Goal: Task Accomplishment & Management: Manage account settings

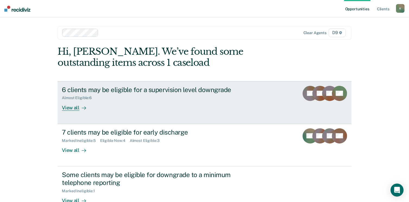
click at [156, 88] on div "6 clients may be eligible for a supervision level downgrade" at bounding box center [157, 90] width 190 height 8
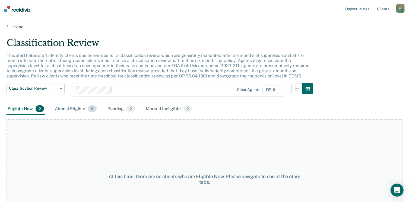
click at [73, 107] on div "Almost Eligible 6" at bounding box center [76, 109] width 44 height 12
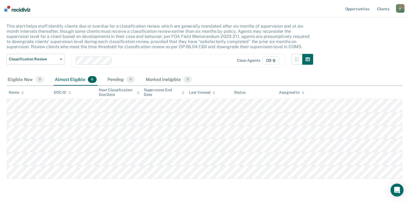
scroll to position [30, 0]
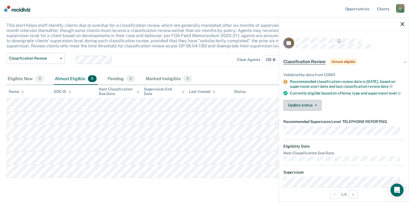
click at [307, 111] on button "Update status" at bounding box center [302, 105] width 38 height 11
click at [336, 105] on div "Validated by data from COMS Recommended classification review date is [DATE], b…" at bounding box center [344, 89] width 130 height 51
click at [313, 111] on button "Update status" at bounding box center [302, 105] width 38 height 11
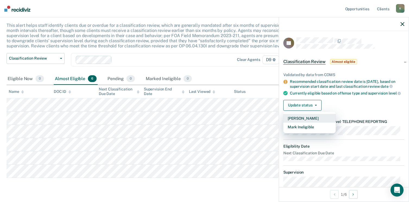
click at [307, 123] on button "[PERSON_NAME]" at bounding box center [309, 118] width 52 height 9
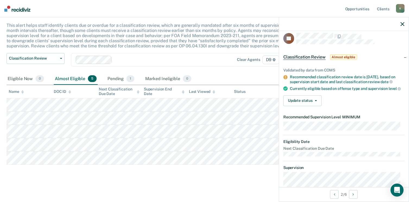
scroll to position [3, 0]
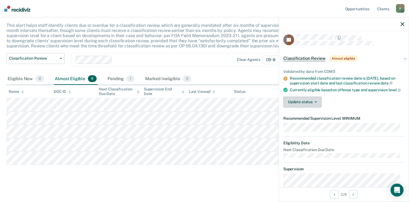
click at [302, 108] on button "Update status" at bounding box center [302, 102] width 38 height 11
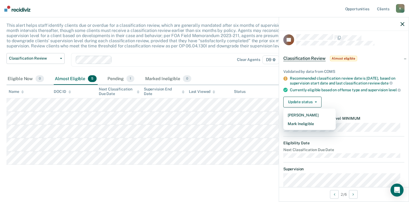
click at [227, 193] on main "Classification Review This alert helps staff identify clients due or overdue fo…" at bounding box center [204, 101] width 409 height 204
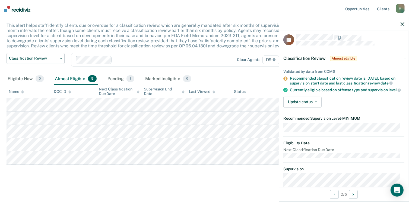
click at [298, 58] on span "Classification Review" at bounding box center [304, 58] width 42 height 5
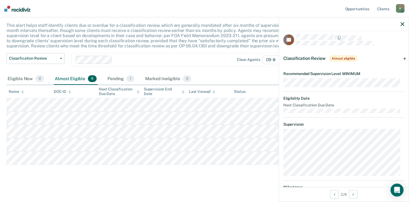
click at [405, 24] on div at bounding box center [344, 24] width 130 height 14
click at [75, 77] on div "Almost Eligible 5" at bounding box center [76, 79] width 44 height 12
click at [113, 79] on div "Pending 1" at bounding box center [120, 79] width 29 height 12
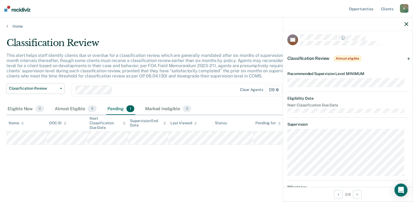
click at [407, 25] on icon "button" at bounding box center [407, 24] width 4 height 4
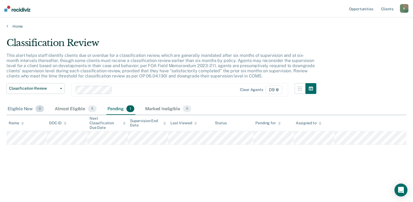
click at [18, 108] on div "Eligible Now 0" at bounding box center [26, 109] width 39 height 12
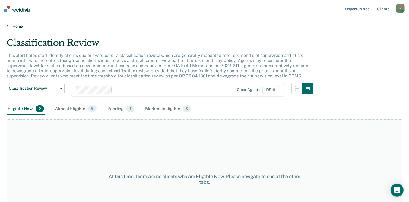
click at [18, 27] on link "Home" at bounding box center [205, 26] width 396 height 5
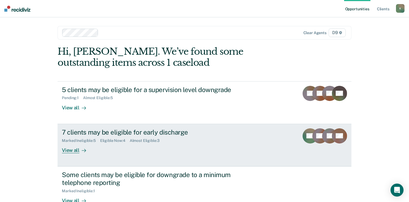
click at [67, 148] on div "View all" at bounding box center [77, 148] width 30 height 11
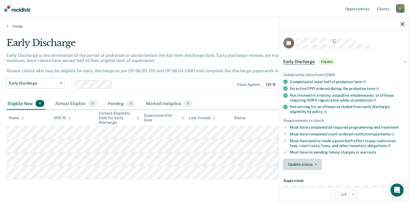
click at [309, 163] on button "Update status" at bounding box center [302, 164] width 38 height 11
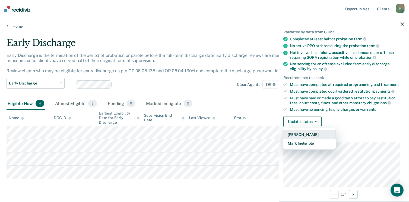
scroll to position [44, 0]
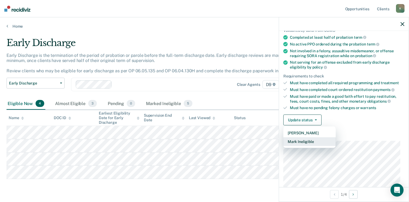
click at [315, 141] on button "Mark Ineligible" at bounding box center [309, 142] width 52 height 9
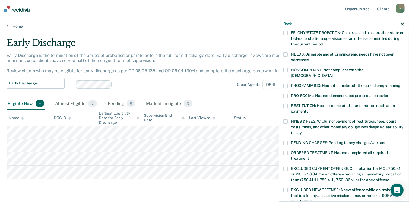
scroll to position [73, 0]
click at [285, 151] on span at bounding box center [285, 153] width 4 height 4
click at [283, 70] on span at bounding box center [285, 70] width 4 height 4
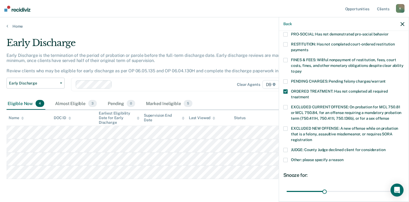
scroll to position [145, 0]
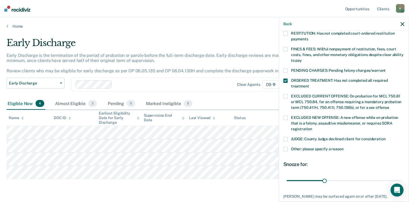
click at [285, 147] on span at bounding box center [285, 149] width 4 height 4
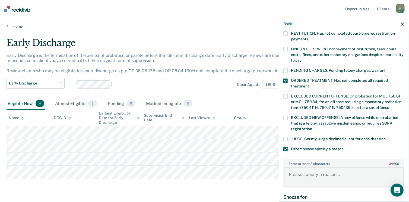
click at [302, 171] on textarea "Enter at least 3 characters 0 / 1600" at bounding box center [344, 177] width 120 height 20
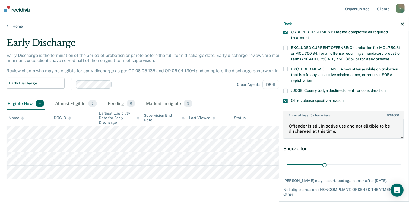
scroll to position [195, 0]
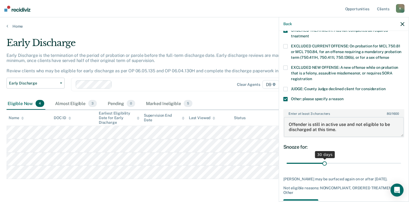
type textarea "Offender is still in active use and not eligible to be discharged at this time."
drag, startPoint x: 322, startPoint y: 158, endPoint x: 406, endPoint y: 154, distance: 83.9
type input "90"
click at [401, 159] on input "range" at bounding box center [344, 163] width 114 height 9
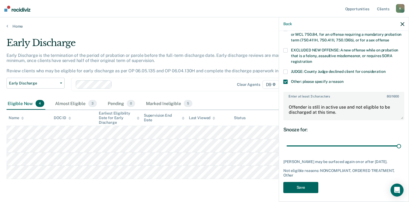
click at [297, 185] on button "Save" at bounding box center [300, 187] width 35 height 11
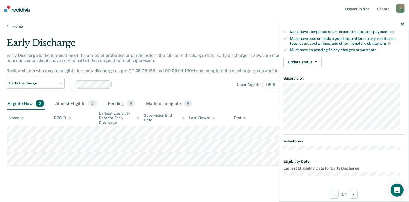
scroll to position [100, 0]
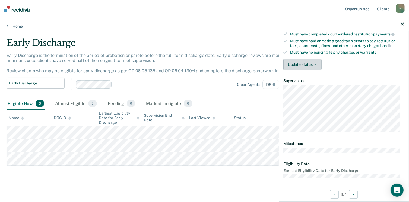
click at [304, 62] on button "Update status" at bounding box center [302, 64] width 38 height 11
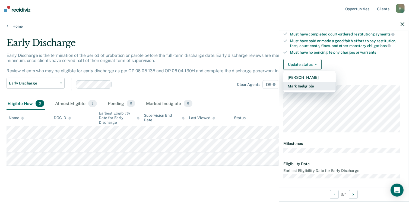
click at [302, 84] on button "Mark Ineligible" at bounding box center [309, 86] width 52 height 9
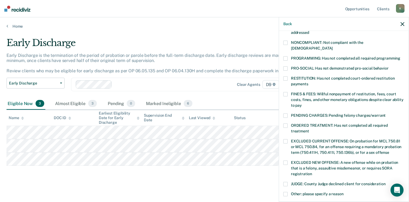
click at [285, 77] on span at bounding box center [285, 79] width 4 height 4
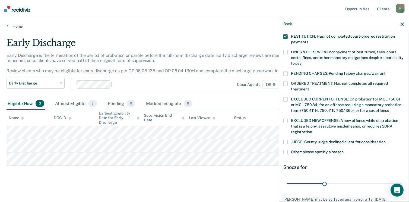
scroll to position [152, 0]
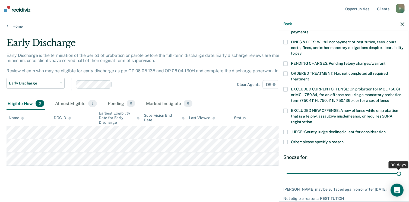
drag, startPoint x: 323, startPoint y: 168, endPoint x: 407, endPoint y: 172, distance: 83.6
type input "90"
click at [401, 172] on input "range" at bounding box center [344, 173] width 114 height 9
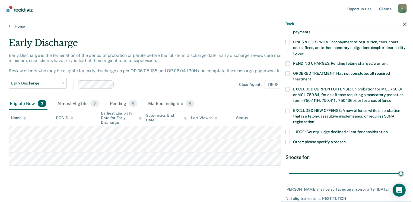
scroll to position [176, 0]
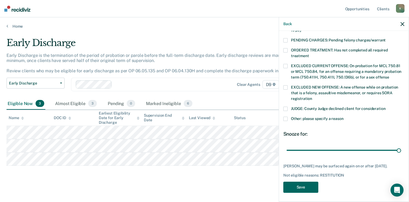
click at [298, 184] on button "Save" at bounding box center [300, 187] width 35 height 11
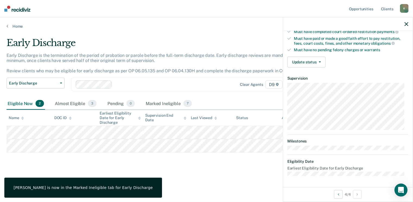
scroll to position [100, 0]
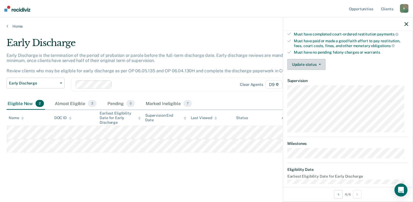
click at [312, 62] on button "Update status" at bounding box center [306, 64] width 38 height 11
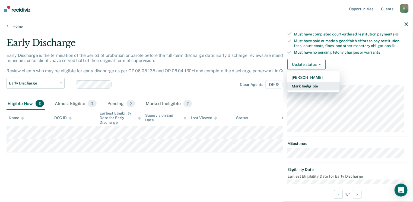
click at [311, 84] on button "Mark Ineligible" at bounding box center [313, 86] width 52 height 9
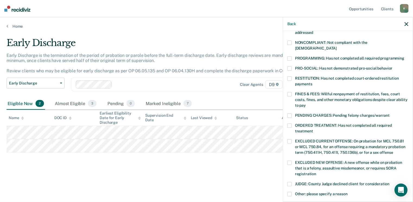
click at [290, 56] on span at bounding box center [289, 58] width 4 height 4
click at [291, 124] on span at bounding box center [289, 126] width 4 height 4
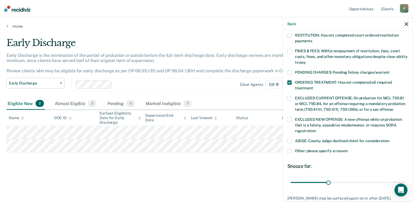
scroll to position [144, 0]
drag, startPoint x: 328, startPoint y: 176, endPoint x: 406, endPoint y: 174, distance: 78.4
type input "90"
click at [405, 178] on input "range" at bounding box center [348, 182] width 114 height 9
click at [287, 149] on span at bounding box center [289, 151] width 4 height 4
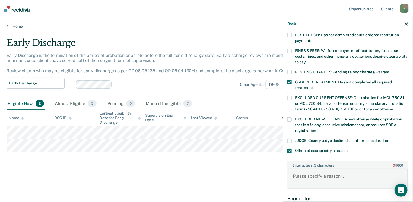
click at [295, 169] on textarea "Enter at least 3 characters 0 / 1600" at bounding box center [348, 179] width 120 height 20
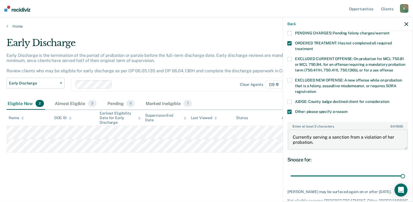
scroll to position [201, 0]
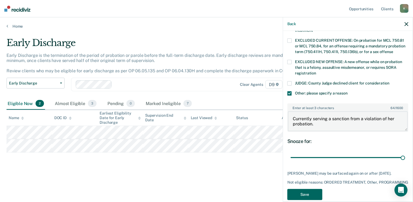
type textarea "Currently serving a sanction from a violation of her probation."
click at [301, 200] on button "Save" at bounding box center [304, 194] width 35 height 11
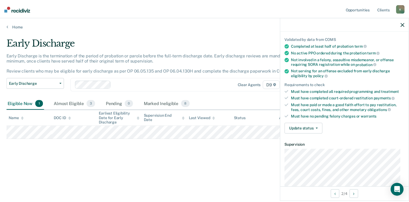
scroll to position [28, 0]
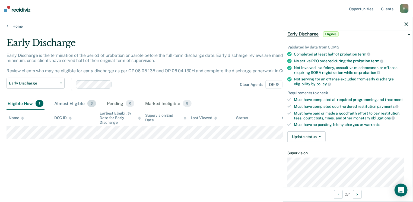
click at [69, 103] on div "Almost Eligible 3" at bounding box center [75, 104] width 44 height 12
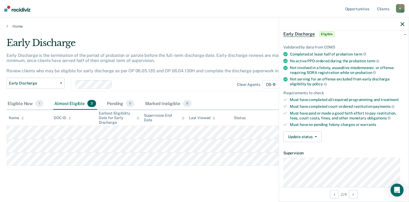
click at [403, 26] on icon "button" at bounding box center [402, 24] width 4 height 4
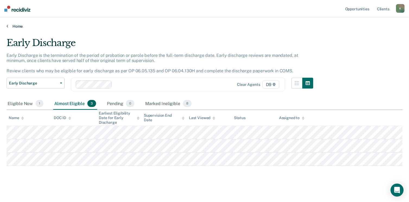
click at [13, 27] on link "Home" at bounding box center [205, 26] width 396 height 5
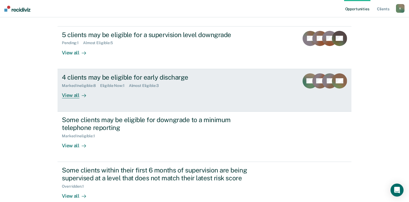
scroll to position [55, 0]
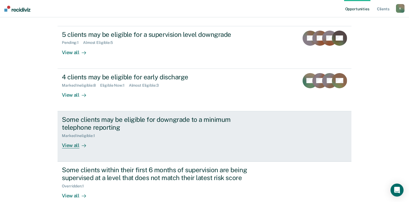
click at [72, 145] on div "View all" at bounding box center [77, 143] width 30 height 11
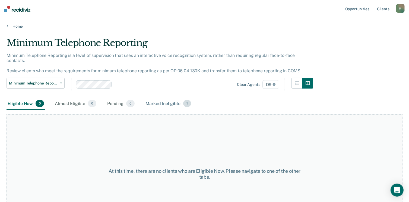
click at [164, 98] on div "Marked Ineligible 1" at bounding box center [168, 104] width 48 height 12
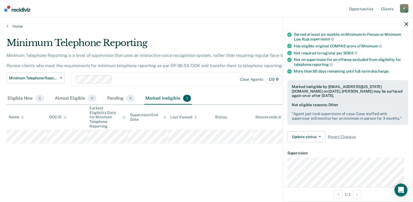
scroll to position [48, 0]
click at [318, 141] on button "Update status" at bounding box center [306, 136] width 38 height 11
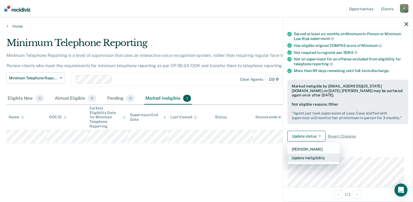
click at [307, 162] on button "Update Ineligibility" at bounding box center [313, 158] width 52 height 9
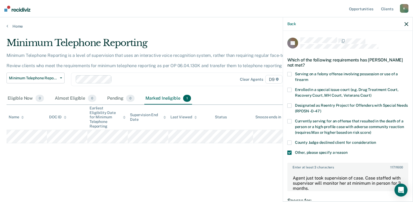
scroll to position [0, 0]
click at [289, 152] on span at bounding box center [289, 153] width 4 height 4
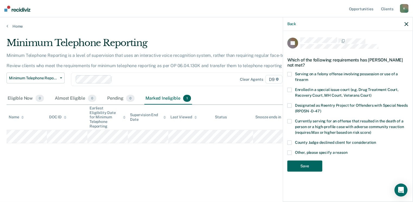
click at [301, 165] on button "Save" at bounding box center [304, 166] width 35 height 11
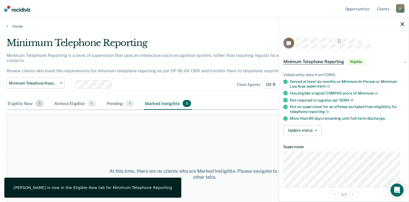
click at [17, 98] on div "Eligible Now 1" at bounding box center [26, 104] width 38 height 12
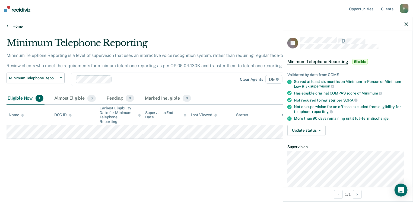
click at [17, 26] on link "Home" at bounding box center [207, 26] width 400 height 5
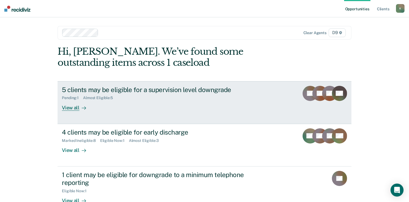
click at [73, 107] on div "View all" at bounding box center [77, 105] width 30 height 11
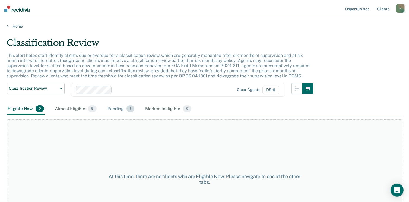
click at [119, 106] on div "Pending 1" at bounding box center [120, 109] width 29 height 12
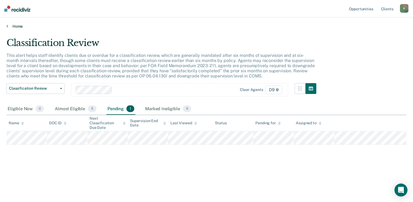
click at [16, 27] on link "Home" at bounding box center [207, 26] width 400 height 5
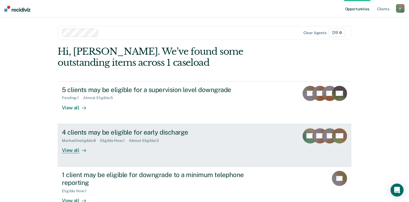
scroll to position [42, 0]
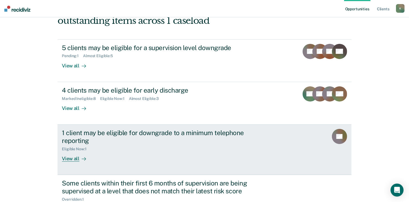
click at [67, 160] on div "View all" at bounding box center [77, 156] width 30 height 11
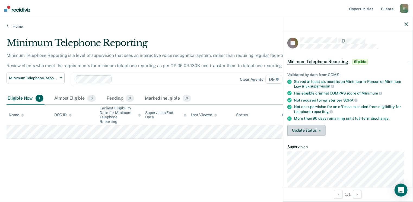
click at [306, 127] on button "Update status" at bounding box center [306, 130] width 38 height 11
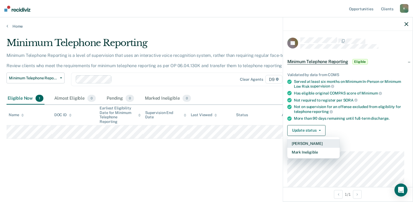
click at [306, 142] on button "[PERSON_NAME]" at bounding box center [313, 143] width 52 height 9
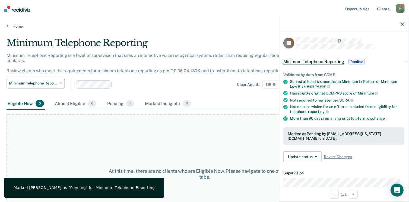
click at [400, 25] on div at bounding box center [344, 24] width 130 height 14
click at [402, 26] on icon "button" at bounding box center [402, 24] width 4 height 4
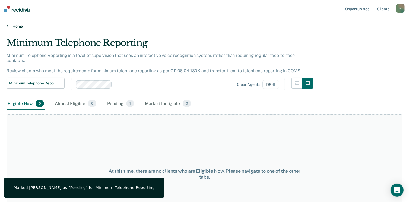
click at [15, 26] on link "Home" at bounding box center [205, 26] width 396 height 5
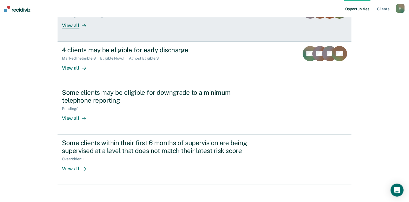
scroll to position [87, 0]
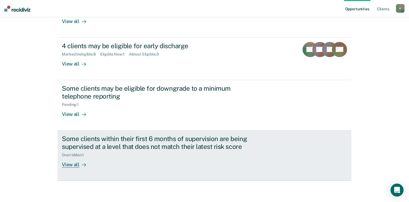
click at [68, 165] on div "View all" at bounding box center [77, 162] width 30 height 11
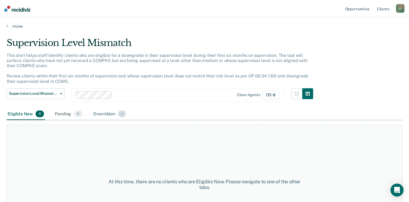
click at [102, 114] on div "Overridden 1" at bounding box center [109, 115] width 35 height 12
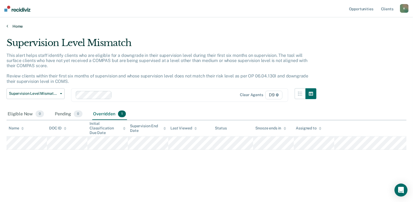
click at [15, 26] on link "Home" at bounding box center [207, 26] width 400 height 5
